Goal: Information Seeking & Learning: Check status

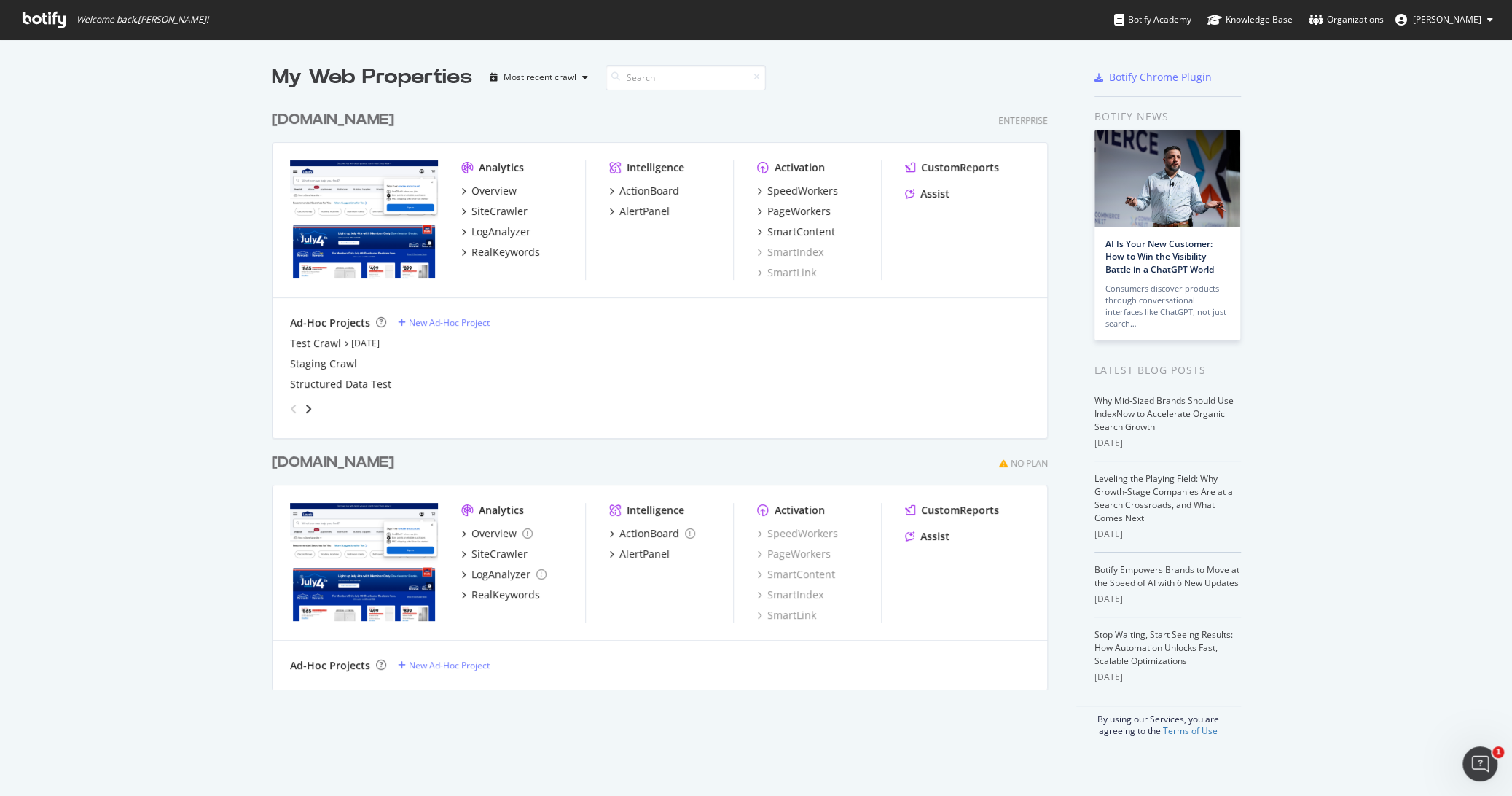
click at [395, 467] on div "[DOMAIN_NAME]" at bounding box center [333, 463] width 123 height 21
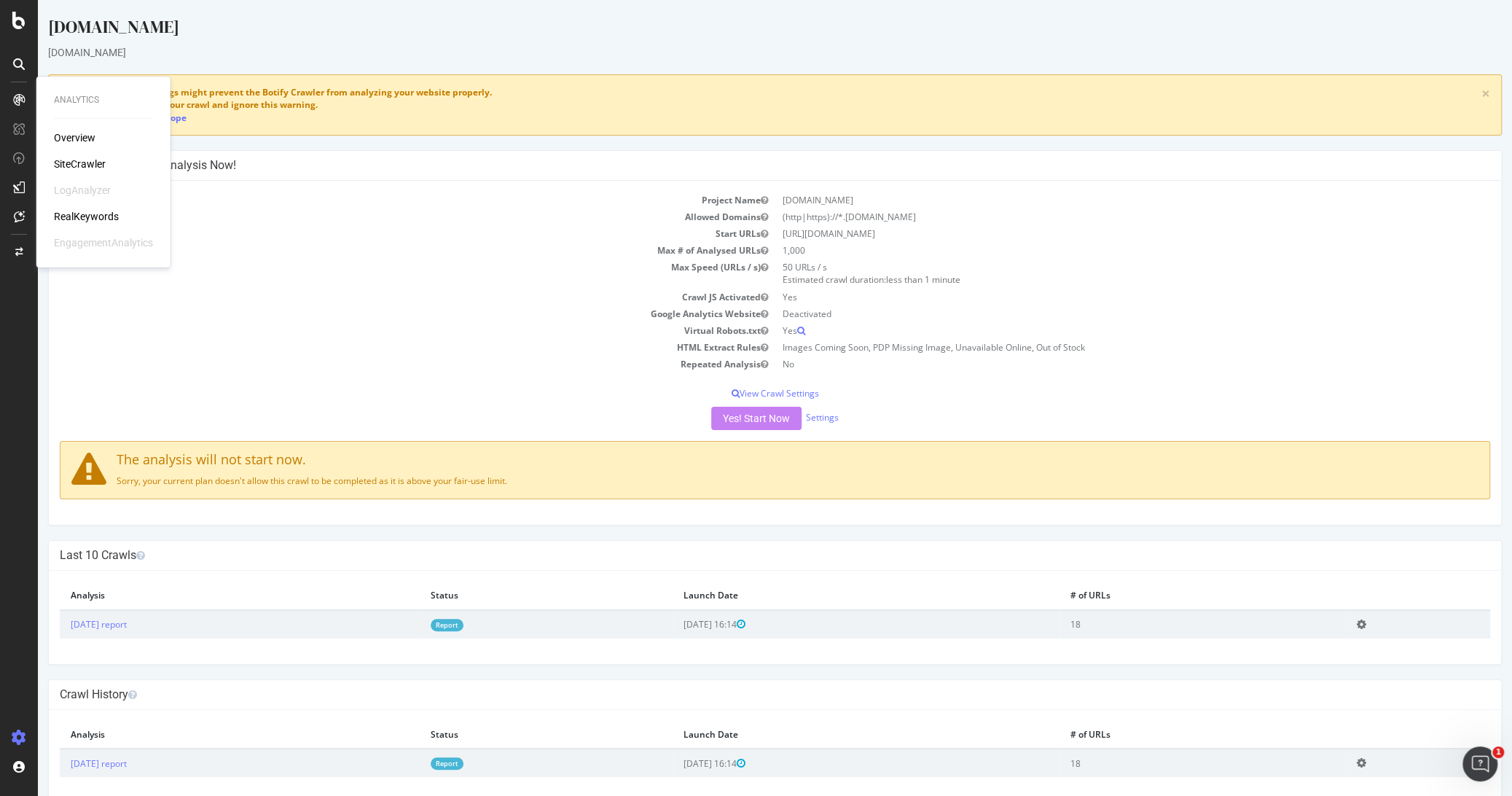
click at [73, 215] on div "RealKeywords" at bounding box center [86, 216] width 65 height 15
